Goal: Task Accomplishment & Management: Manage account settings

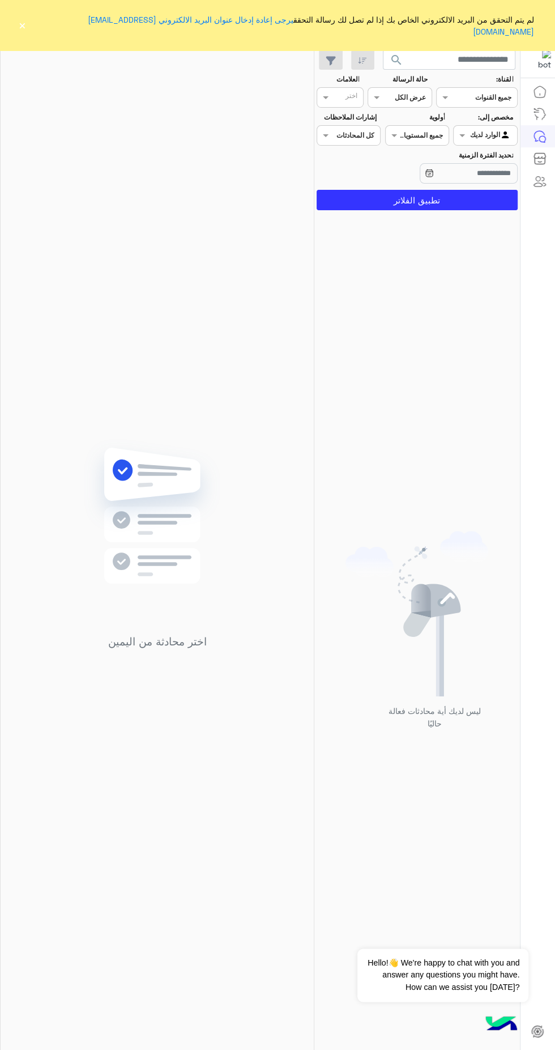
click at [20, 20] on button "×" at bounding box center [22, 25] width 11 height 11
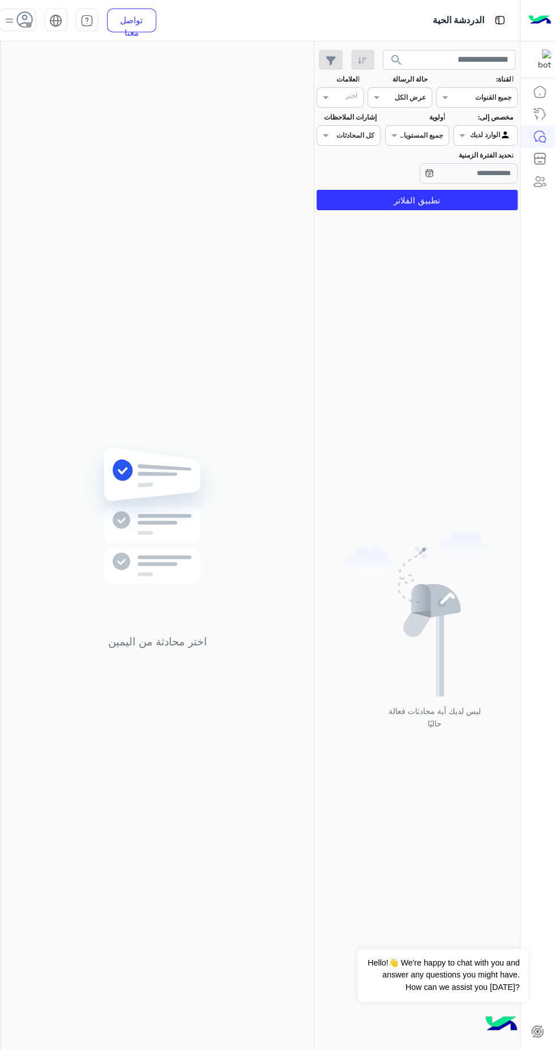
click at [25, 18] on icon at bounding box center [24, 19] width 17 height 17
click at [65, 253] on div "تسجيل الخروج" at bounding box center [79, 251] width 141 height 30
click at [89, 263] on div "تسجيل الخروج" at bounding box center [79, 251] width 141 height 30
click at [0, 1044] on mat-drawer at bounding box center [0, 547] width 1 height 1013
click at [0, 1040] on mat-drawer at bounding box center [0, 547] width 1 height 1013
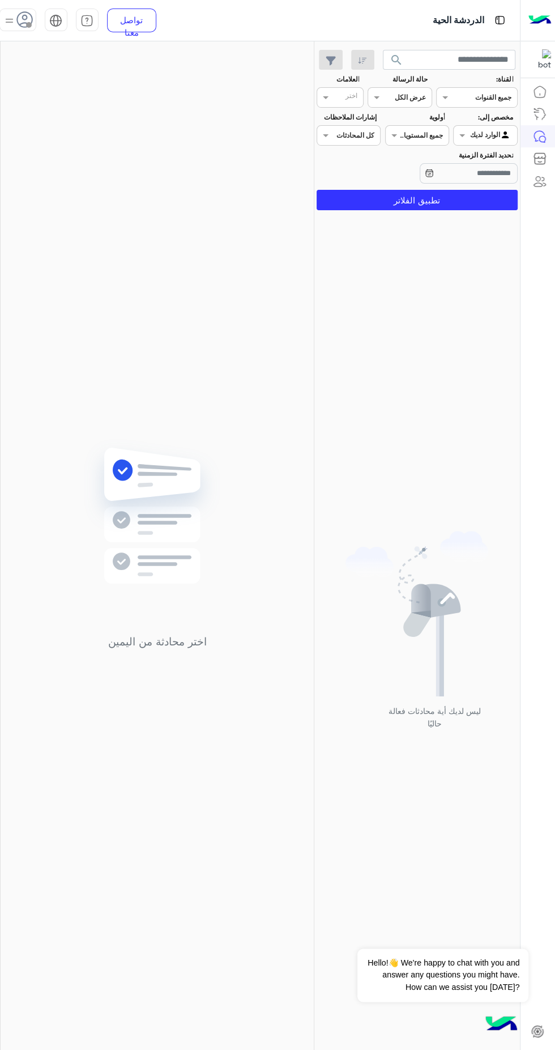
click at [10, 21] on img at bounding box center [9, 21] width 14 height 14
click at [10, 20] on img at bounding box center [9, 21] width 13 height 13
click at [12, 18] on img at bounding box center [9, 21] width 14 height 14
click at [82, 249] on link "تسجيل الخروج" at bounding box center [102, 250] width 48 height 10
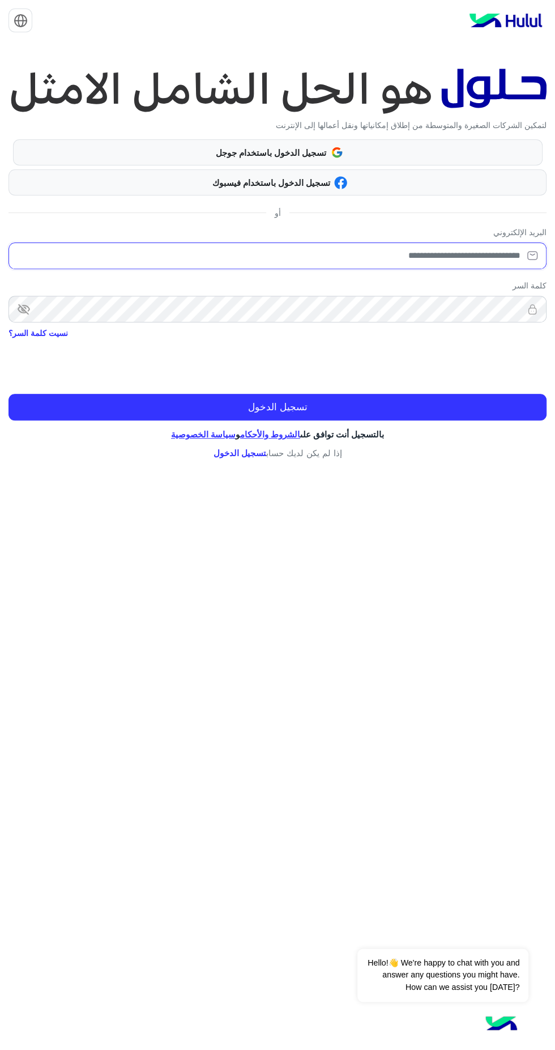
click at [468, 254] on input "email" at bounding box center [278, 256] width 538 height 27
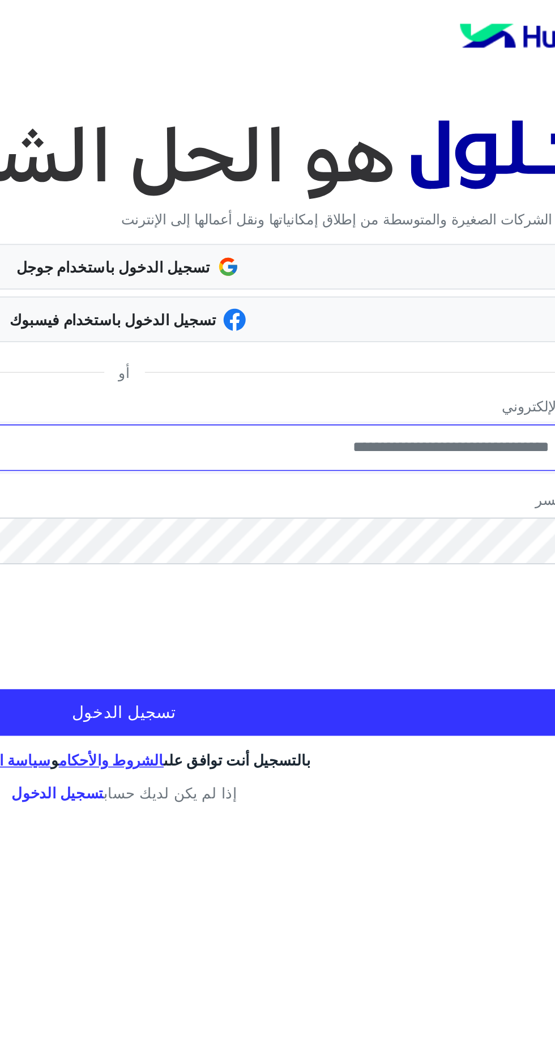
type input "**********"
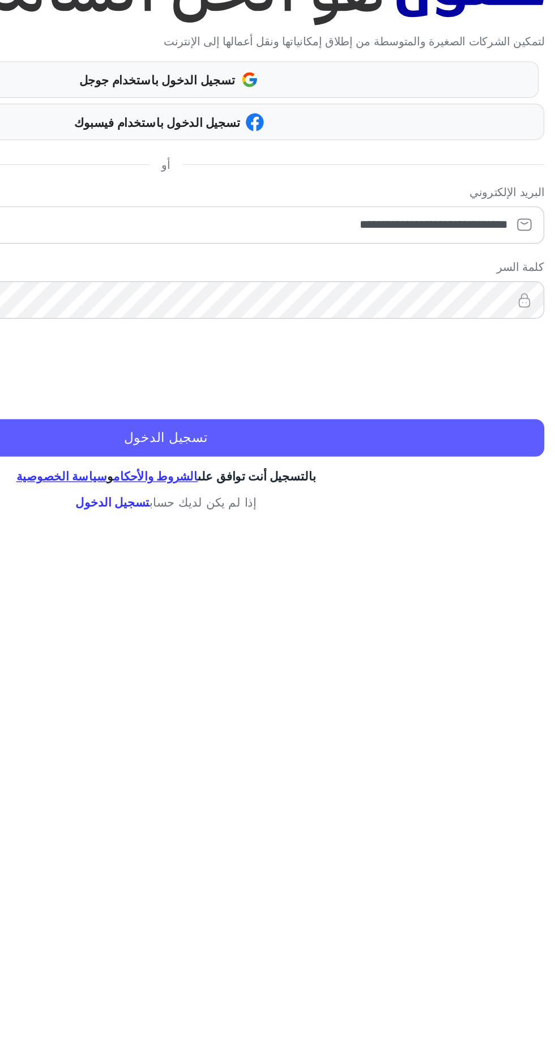
click at [477, 405] on button "تسجيل الدخول" at bounding box center [278, 407] width 538 height 27
